Goal: Information Seeking & Learning: Learn about a topic

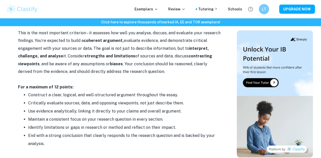
scroll to position [609, 0]
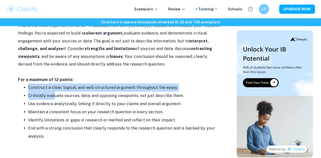
drag, startPoint x: 25, startPoint y: 88, endPoint x: 54, endPoint y: 94, distance: 29.7
click at [54, 94] on ul "Construct a clear, logical, and well-structured argument throughout the essay. …" at bounding box center [119, 111] width 203 height 57
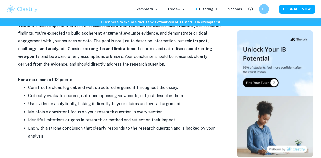
click at [17, 83] on div "EE Criteria and Checklist By Wojtek • June 16, 2025 Get feedback on your EE Mar…" at bounding box center [119, 40] width 223 height 1208
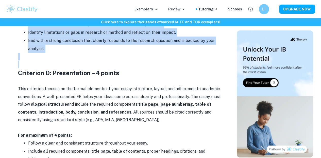
scroll to position [685, 0]
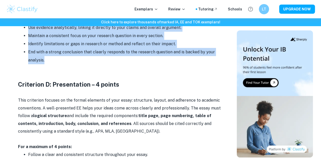
drag, startPoint x: 39, startPoint y: 43, endPoint x: 52, endPoint y: 63, distance: 23.5
click at [52, 63] on div "Getting ready to start your EE? Taking a closer look at the assessment criteria…" at bounding box center [119, 18] width 203 height 997
copy div "Criterion C: Critical Thinking – 12 points This is the most important criterion…"
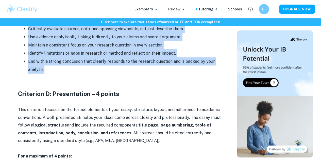
scroll to position [660, 0]
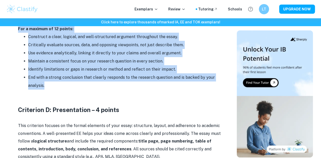
click at [170, 86] on li "End with a strong conclusion that clearly responds to the research question and…" at bounding box center [124, 81] width 193 height 16
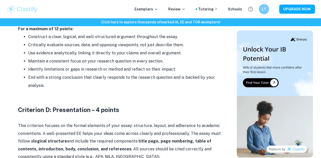
click at [171, 95] on p at bounding box center [119, 94] width 203 height 8
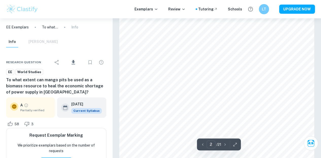
scroll to position [311, 0]
